Goal: Find contact information: Find contact information

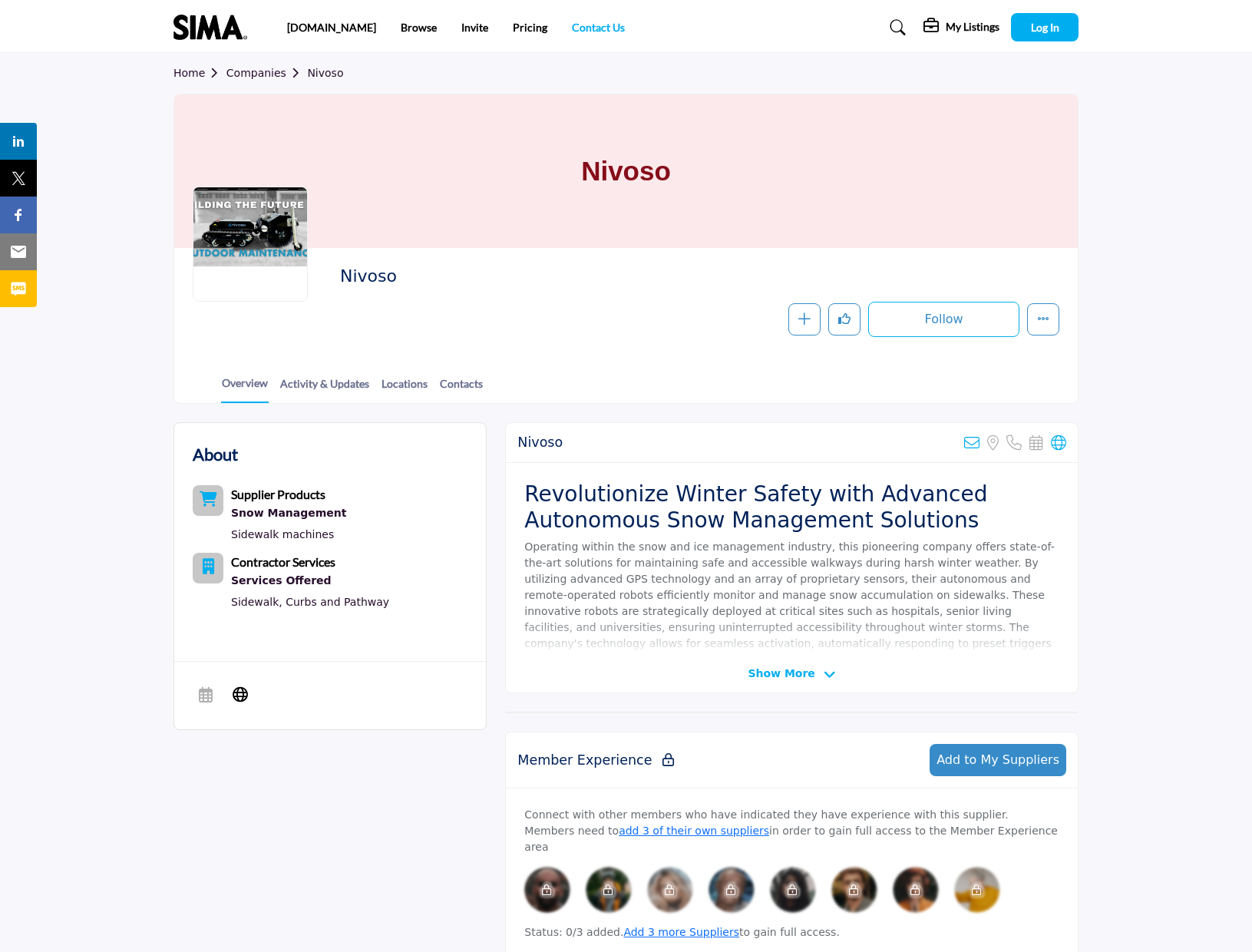
click at [574, 26] on link "Contact Us" at bounding box center [599, 27] width 53 height 13
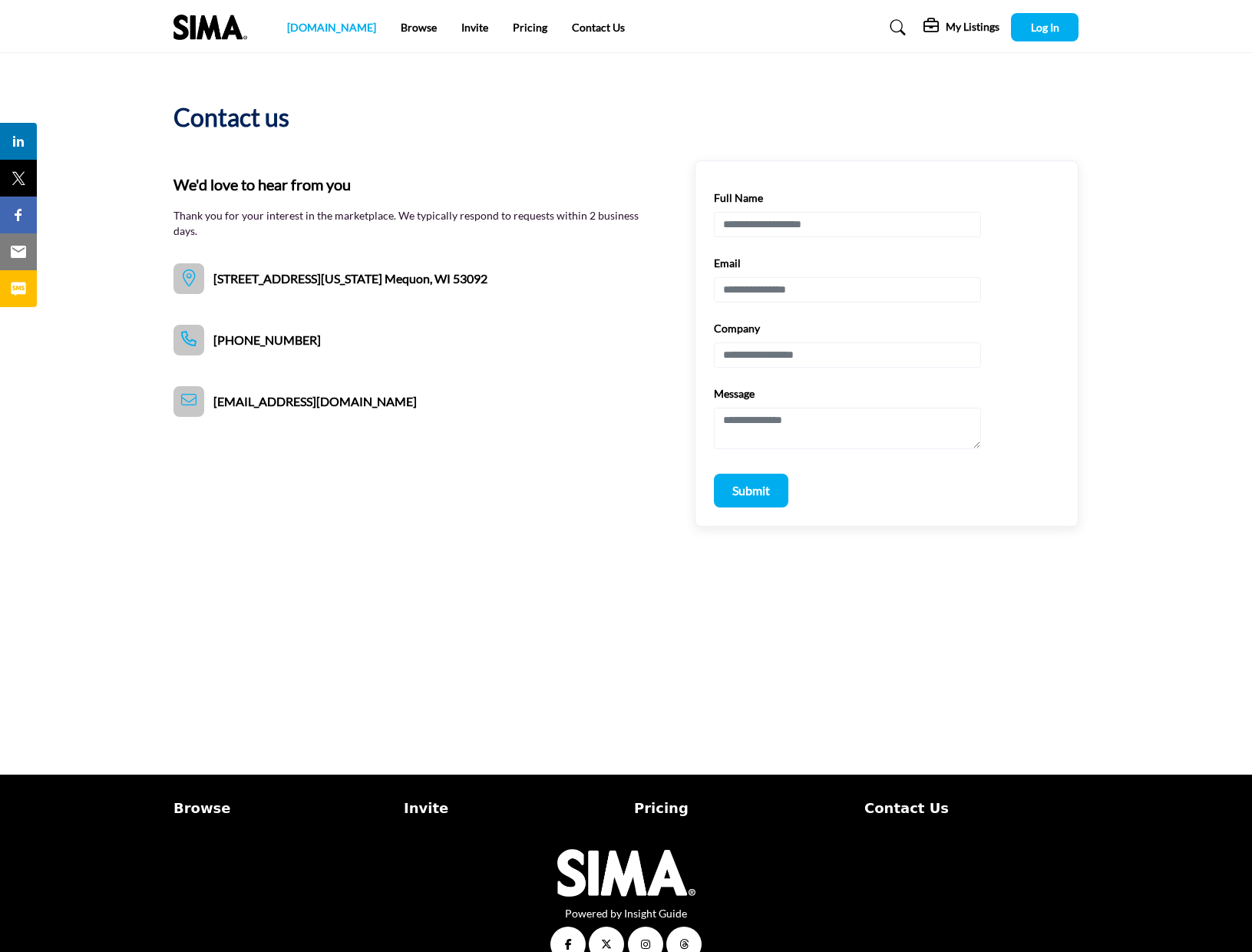
click at [313, 25] on link "[DOMAIN_NAME]" at bounding box center [332, 27] width 89 height 13
click at [401, 24] on link "Browse" at bounding box center [419, 27] width 36 height 13
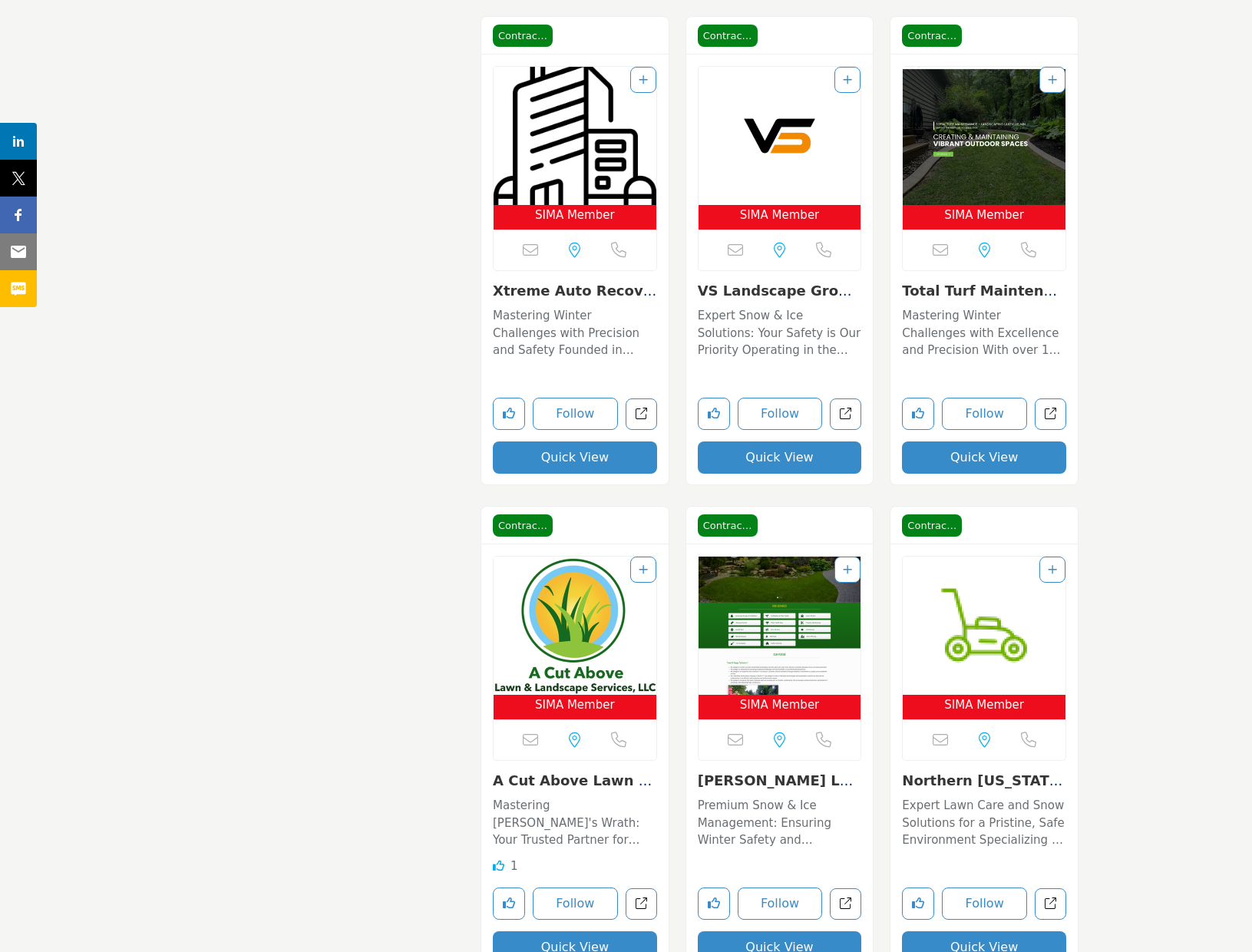
scroll to position [23023, 0]
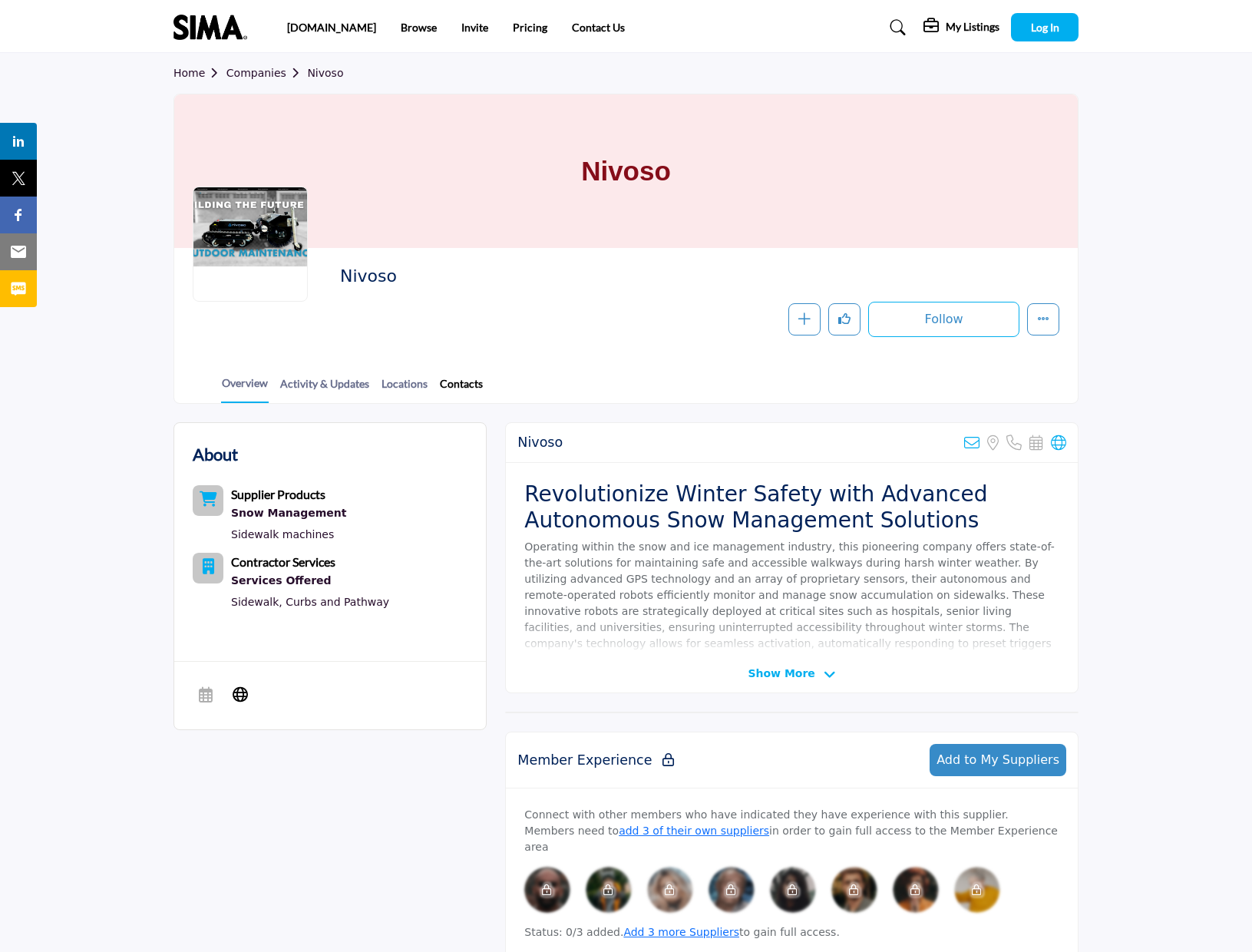
click at [484, 380] on link "Contacts" at bounding box center [461, 389] width 45 height 26
